Goal: Information Seeking & Learning: Learn about a topic

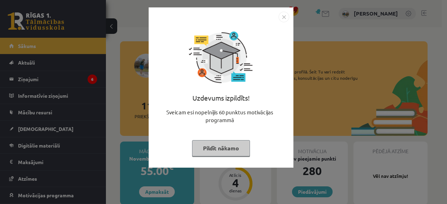
click at [233, 148] on button "Pildīt nākamo" at bounding box center [221, 148] width 58 height 16
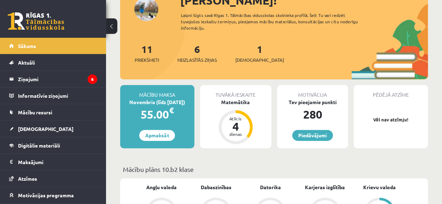
scroll to position [56, 0]
click at [157, 110] on div "55.00 €" at bounding box center [157, 114] width 74 height 17
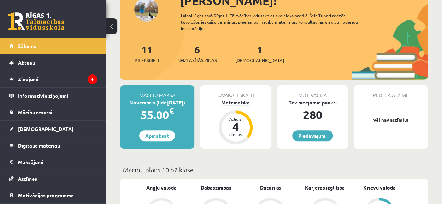
click at [235, 102] on div "Matemātika" at bounding box center [235, 102] width 71 height 7
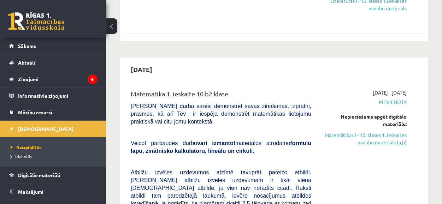
scroll to position [659, 0]
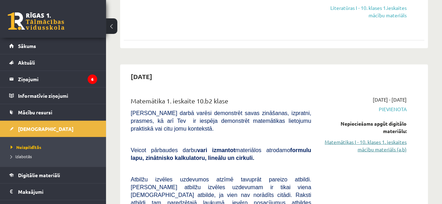
click at [363, 138] on link "Matemātikas I - 10. klases 1. ieskaites mācību materiāls (a,b)" at bounding box center [364, 145] width 85 height 15
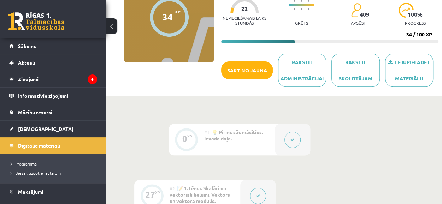
scroll to position [83, 0]
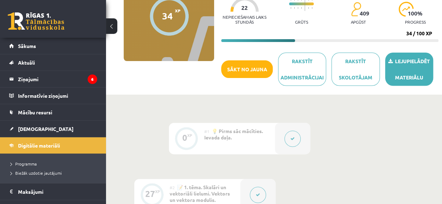
click at [407, 67] on link "Lejupielādēt materiālu" at bounding box center [409, 69] width 48 height 33
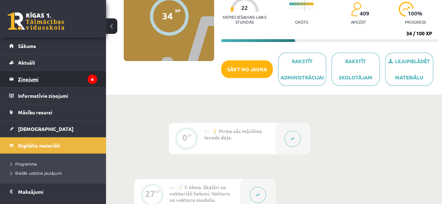
click at [33, 74] on legend "Ziņojumi 6" at bounding box center [57, 79] width 79 height 16
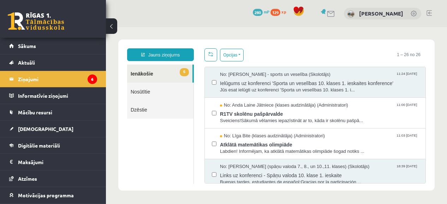
click at [207, 94] on div "No: Elvijs Antonišķis - sports un veselība (Skolotājs) 11:24 08/10/2025 Ielūgum…" at bounding box center [315, 82] width 221 height 31
click at [273, 11] on span "129" at bounding box center [276, 12] width 10 height 7
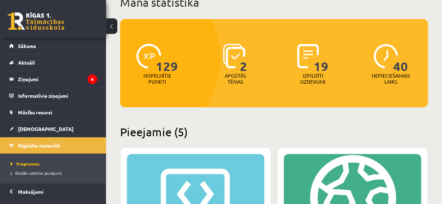
scroll to position [54, 0]
click at [61, 126] on link "[DEMOGRAPHIC_DATA]" at bounding box center [53, 129] width 88 height 16
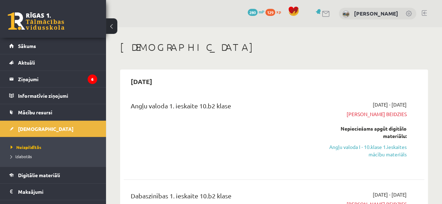
click at [387, 160] on div "2025-09-22 - 2025-09-25 Termiņš beidzies Nepieciešams apgūt digitālo materiālu:…" at bounding box center [364, 134] width 95 height 67
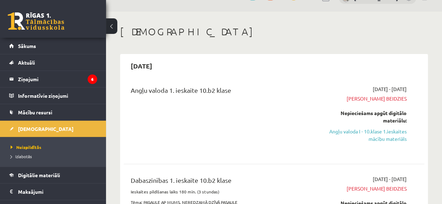
scroll to position [20, 0]
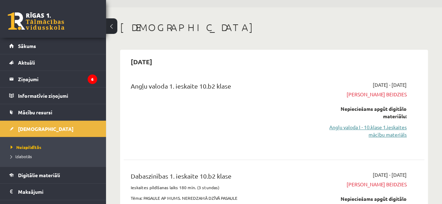
click at [376, 131] on link "Angļu valoda I - 10.klase 1.ieskaites mācību materiāls" at bounding box center [364, 131] width 85 height 15
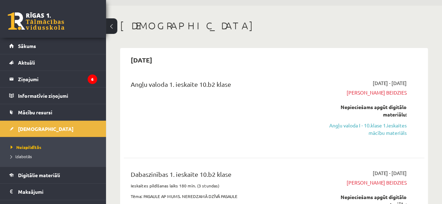
scroll to position [22, 0]
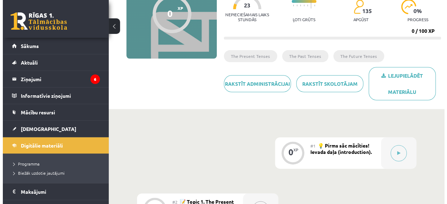
scroll to position [86, 0]
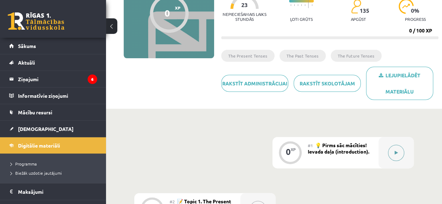
click at [394, 150] on button at bounding box center [396, 153] width 16 height 16
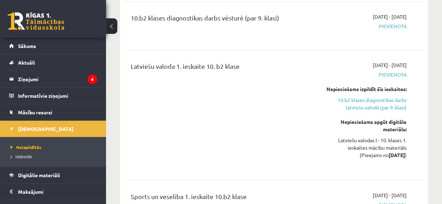
scroll to position [1210, 0]
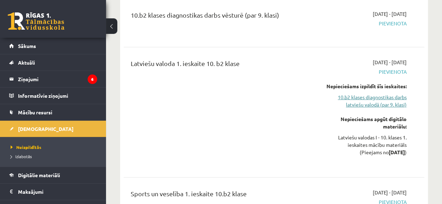
click at [357, 94] on link "10.b2 klases diagnostikas darbs latviešu valodā (par 9. klasi)" at bounding box center [364, 101] width 85 height 15
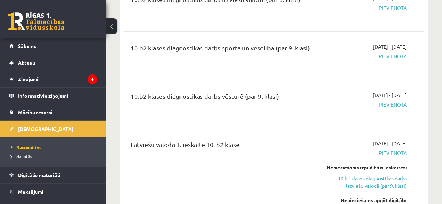
scroll to position [1127, 0]
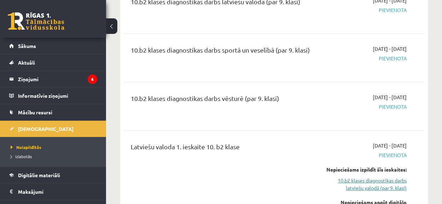
click at [357, 177] on link "10.b2 klases diagnostikas darbs latviešu valodā (par 9. klasi)" at bounding box center [364, 184] width 85 height 15
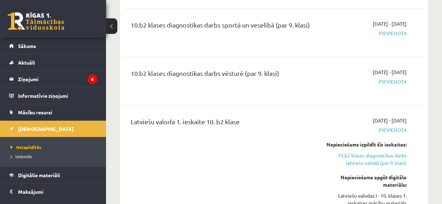
scroll to position [1154, 0]
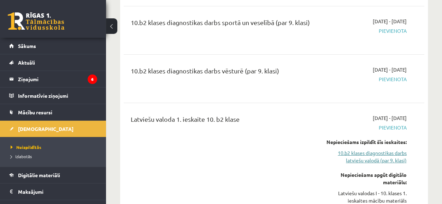
click at [355, 149] on link "10.b2 klases diagnostikas darbs latviešu valodā (par 9. klasi)" at bounding box center [364, 156] width 85 height 15
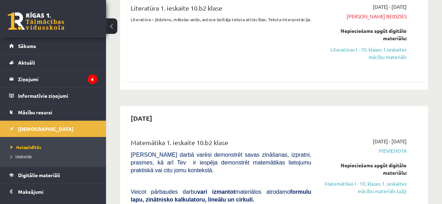
scroll to position [617, 0]
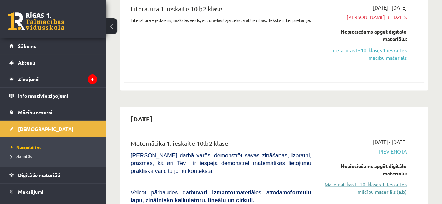
click at [370, 181] on link "Matemātikas I - 10. klases 1. ieskaites mācību materiāls (a,b)" at bounding box center [364, 188] width 85 height 15
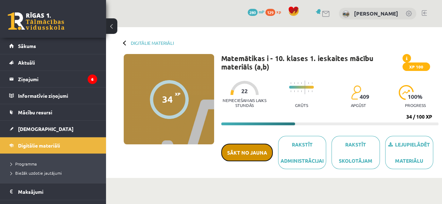
click at [249, 151] on button "Sākt no jauna" at bounding box center [247, 153] width 52 height 18
click at [285, 91] on div "Nepieciešamais laiks stundās 22 Grūts 409 apgūst 100 % progress" at bounding box center [329, 94] width 217 height 35
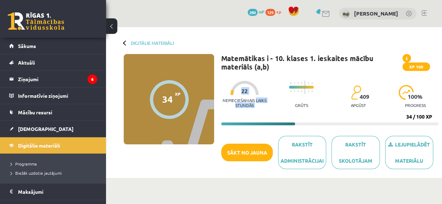
drag, startPoint x: 285, startPoint y: 91, endPoint x: 264, endPoint y: 100, distance: 22.9
click at [264, 100] on div "Nepieciešamais laiks stundās 22 Grūts 409 apgūst 100 % progress" at bounding box center [329, 94] width 217 height 35
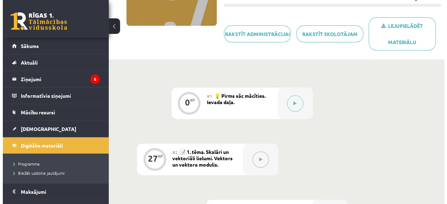
scroll to position [124, 0]
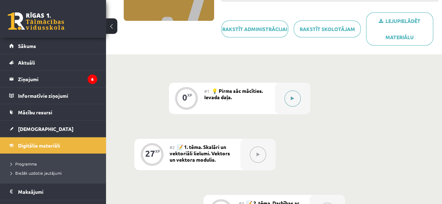
click at [282, 99] on div at bounding box center [292, 98] width 35 height 31
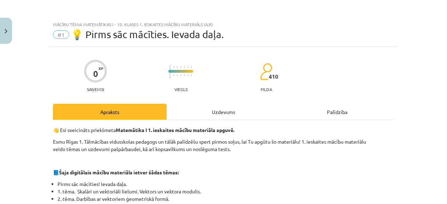
click at [228, 111] on div "Uzdevums" at bounding box center [224, 112] width 114 height 16
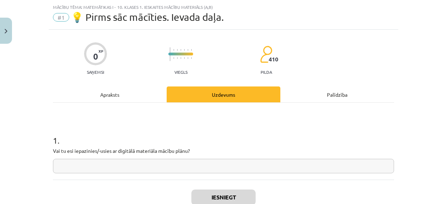
scroll to position [18, 0]
click at [107, 165] on input "text" at bounding box center [223, 166] width 341 height 14
drag, startPoint x: 107, startPoint y: 165, endPoint x: 82, endPoint y: 173, distance: 25.6
click at [96, 170] on input "text" at bounding box center [223, 166] width 341 height 14
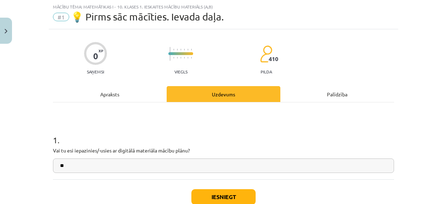
type input "**"
click at [245, 191] on button "Iesniegt" at bounding box center [224, 197] width 64 height 16
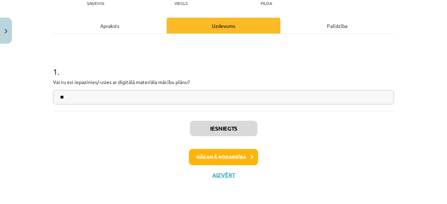
scroll to position [86, 0]
click at [217, 160] on button "Nākamā nodarbība" at bounding box center [223, 157] width 69 height 16
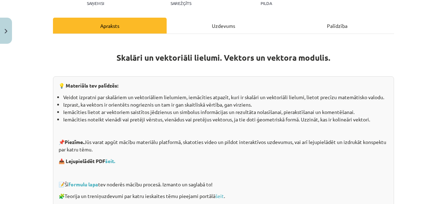
scroll to position [18, 0]
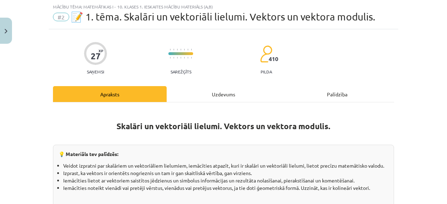
click at [200, 96] on div "Uzdevums" at bounding box center [224, 94] width 114 height 16
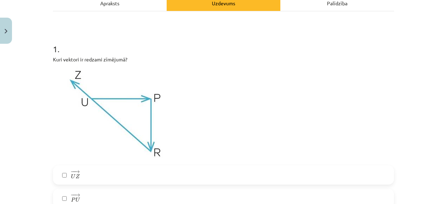
scroll to position [109, 0]
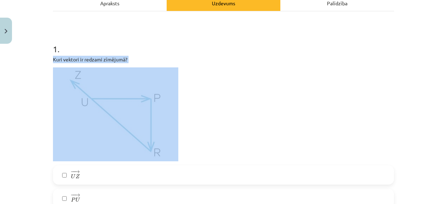
drag, startPoint x: 51, startPoint y: 59, endPoint x: 95, endPoint y: 69, distance: 45.7
click at [95, 69] on div "Kuri vektori ir redzami zīmējumā?" at bounding box center [223, 109] width 341 height 106
click at [132, 111] on img at bounding box center [115, 114] width 125 height 94
click at [90, 75] on img at bounding box center [115, 114] width 125 height 94
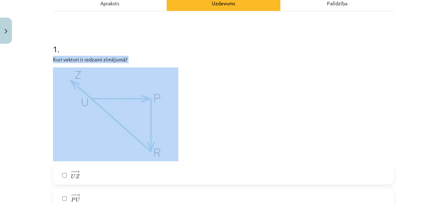
click at [84, 93] on img at bounding box center [115, 114] width 125 height 94
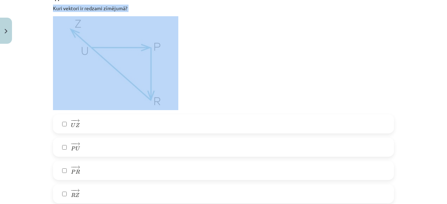
scroll to position [161, 0]
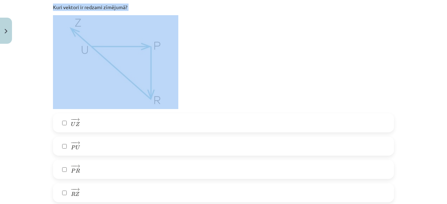
click at [21, 42] on div "Mācību tēma: Matemātikas i - 10. klases 1. ieskaites mācību materiāls (a,b) #2 …" at bounding box center [223, 102] width 447 height 204
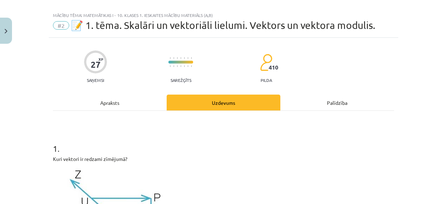
scroll to position [1, 0]
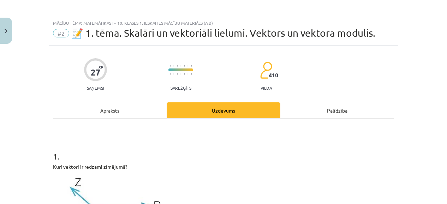
click at [84, 110] on div "Apraksts" at bounding box center [110, 110] width 114 height 16
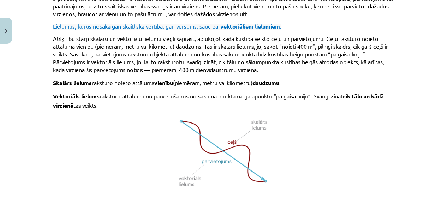
scroll to position [427, 0]
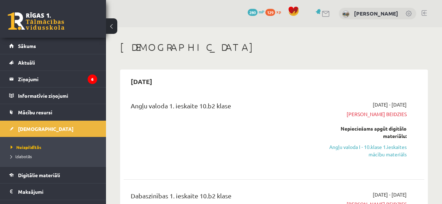
scroll to position [1092, 0]
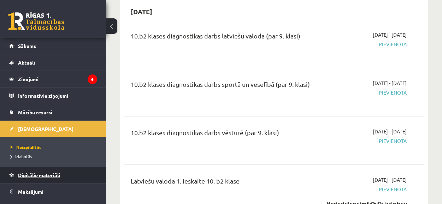
click at [28, 171] on link "Digitālie materiāli" at bounding box center [53, 175] width 88 height 16
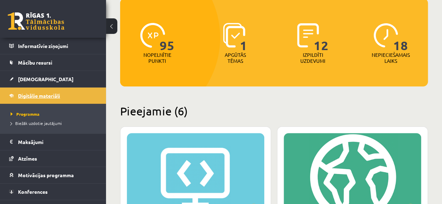
scroll to position [61, 0]
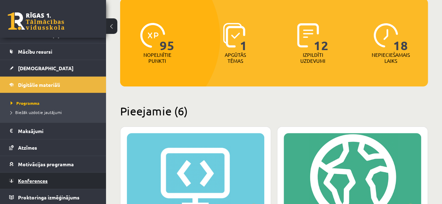
click at [38, 178] on span "Konferences" at bounding box center [33, 181] width 30 height 6
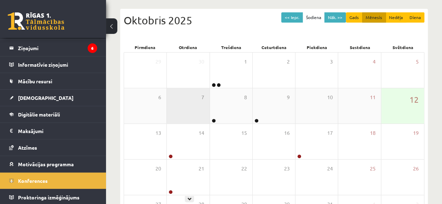
scroll to position [72, 0]
